Goal: Task Accomplishment & Management: Use online tool/utility

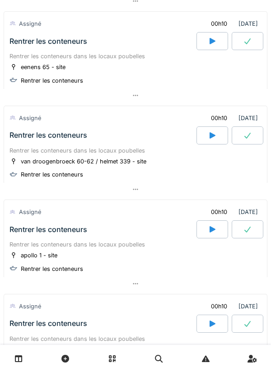
scroll to position [933, 0]
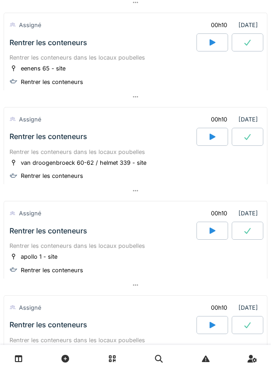
click at [206, 141] on div at bounding box center [212, 137] width 32 height 18
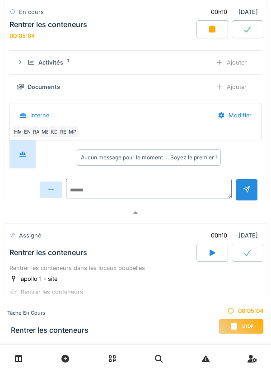
scroll to position [1118, 0]
click at [240, 324] on div "Stop" at bounding box center [240, 326] width 45 height 15
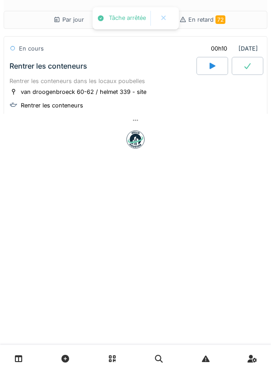
scroll to position [0, 0]
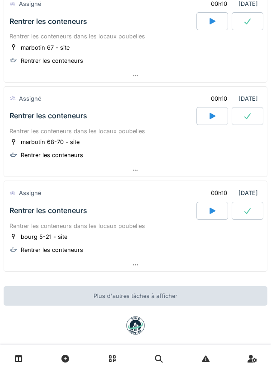
scroll to position [1327, 0]
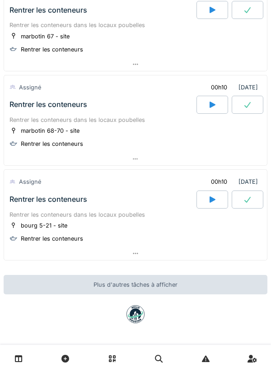
click at [221, 203] on div at bounding box center [212, 199] width 32 height 18
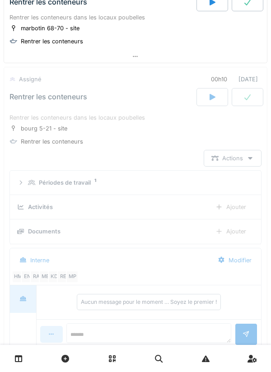
scroll to position [1461, 0]
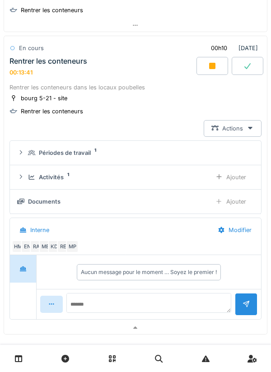
click at [207, 65] on div at bounding box center [212, 66] width 32 height 18
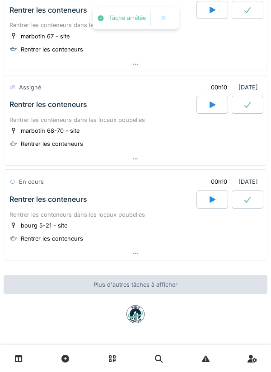
scroll to position [1327, 0]
